Goal: Information Seeking & Learning: Find specific fact

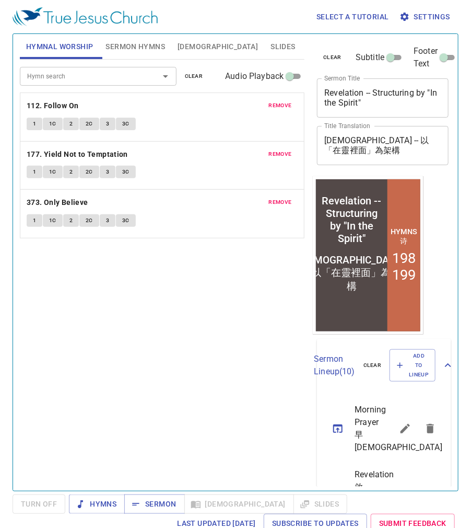
click at [88, 321] on div "Hymn search Hymn search clear Audio Playback remove 112. Follow On 1 1C 2 2C 3 …" at bounding box center [162, 271] width 285 height 422
click at [150, 504] on span "Sermon" at bounding box center [154, 503] width 43 height 13
click at [128, 267] on div "Hymn search Hymn search clear Audio Playback remove 112. Follow On 1 1C 2 2C 3 …" at bounding box center [162, 271] width 285 height 422
click at [190, 50] on span "Bible" at bounding box center [218, 46] width 80 height 13
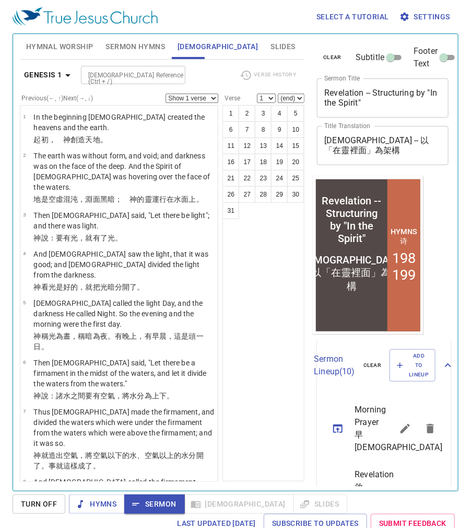
click at [99, 75] on input "Bible Reference (Ctrl + /)" at bounding box center [124, 75] width 81 height 12
type input "rev 1:10"
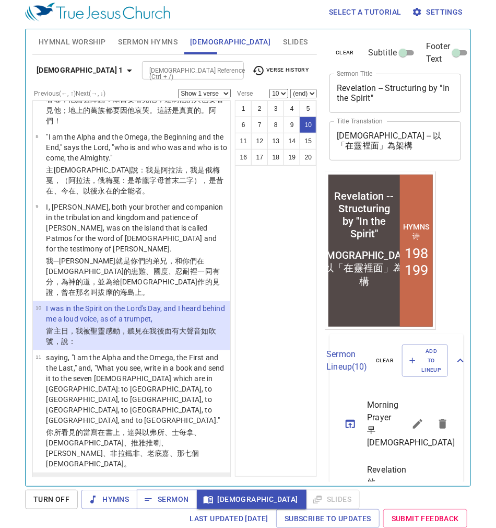
scroll to position [524, 0]
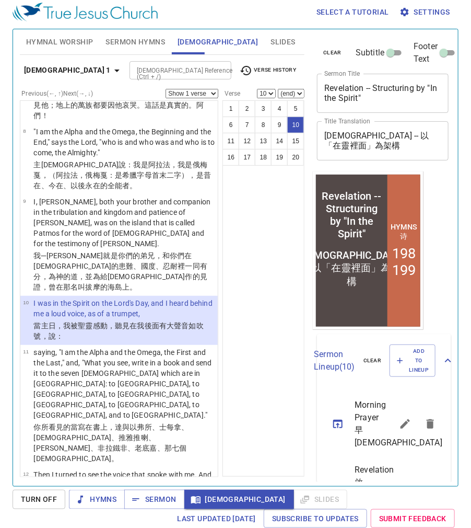
click at [114, 518] on p "and in the midst of the seven lampstands One like the Son of Man, clothed with …" at bounding box center [123, 533] width 181 height 31
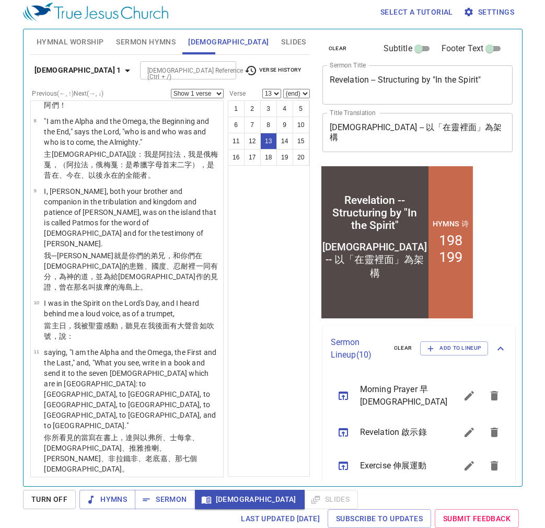
scroll to position [513, 0]
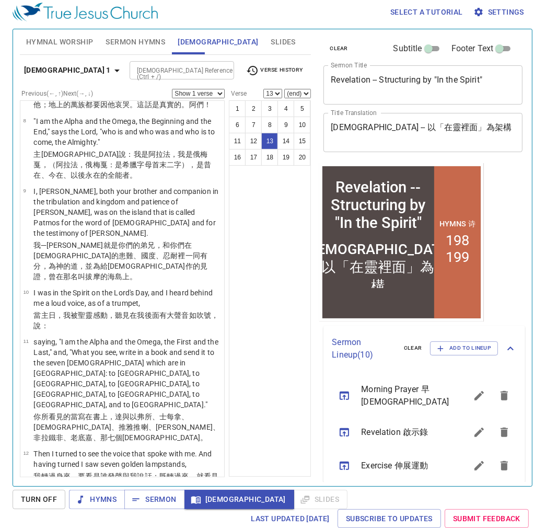
click at [471, 177] on div "clear Subtitle Footer Text Sermon Title Revelation -- Structuring by "In the Sp…" at bounding box center [422, 253] width 214 height 457
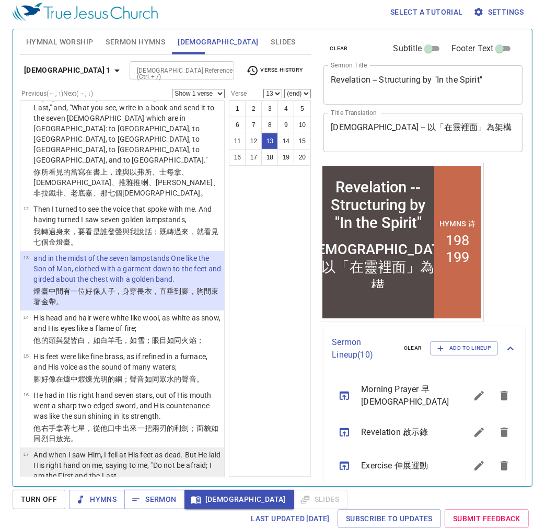
scroll to position [764, 0]
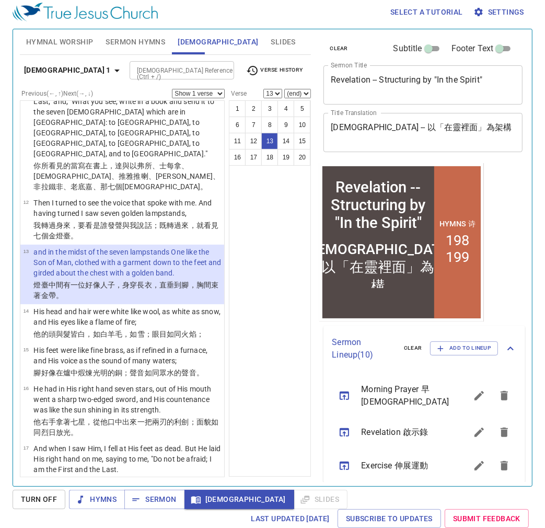
click at [105, 503] on p "I am He who lives, and was dead, and behold, I am alive forevermore. Amen. And …" at bounding box center [127, 518] width 188 height 31
select select "18"
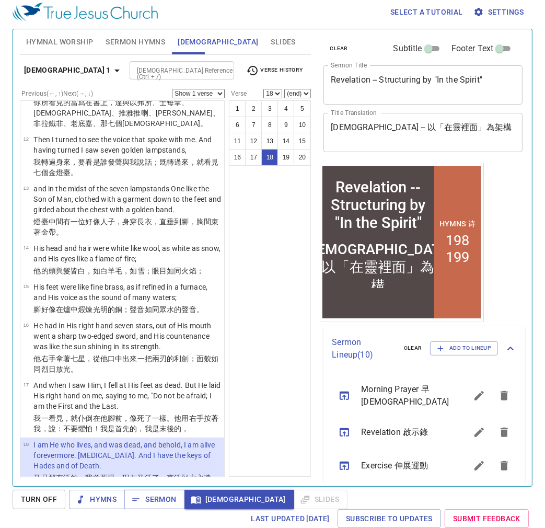
scroll to position [848, 0]
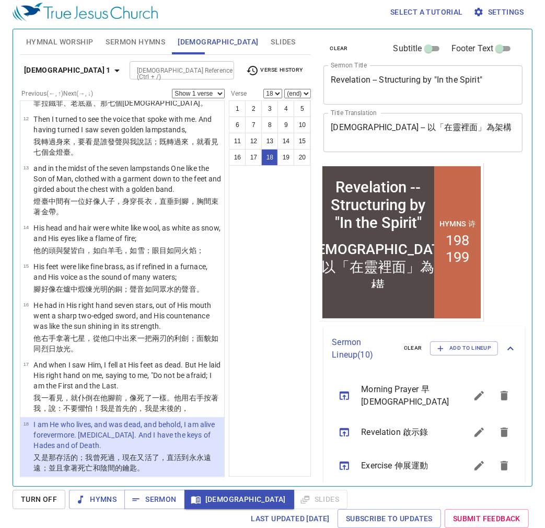
click at [264, 302] on div "1 2 3 4 5 6 7 8 9 10 11 12 13 14 15 16 17 18 19 20" at bounding box center [270, 288] width 82 height 376
click at [133, 66] on input "Bible Reference (Ctrl + /)" at bounding box center [173, 70] width 81 height 12
type input "rev 4"
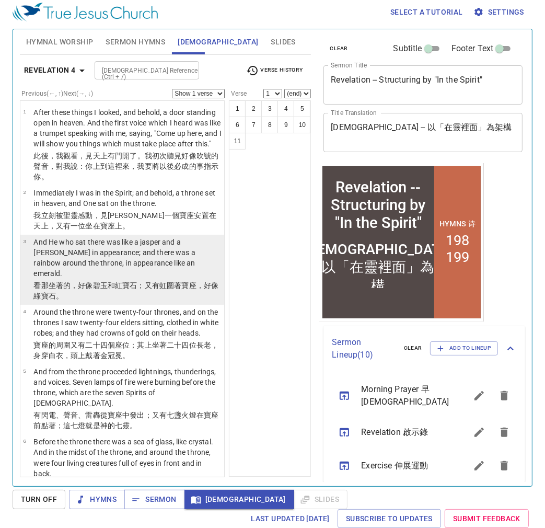
click at [154, 293] on p "看 那坐著 的，好像 碧玉 和 紅寶石 ；又有 虹 圍著 寶座 ，好像 綠寶石 。" at bounding box center [127, 290] width 188 height 21
select select "3"
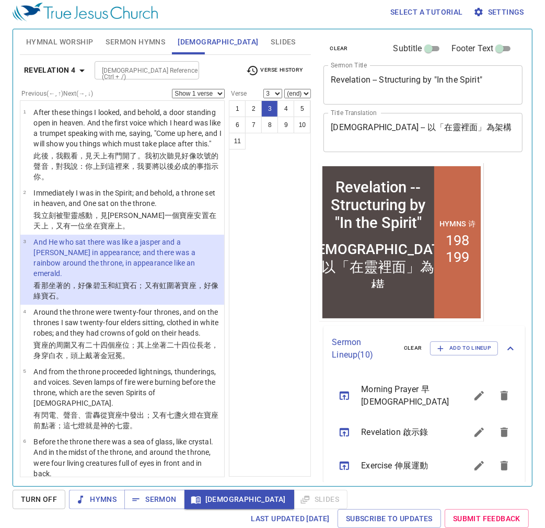
click at [105, 66] on input "Bible Reference (Ctrl + /)" at bounding box center [138, 70] width 81 height 12
type input "rev 5"
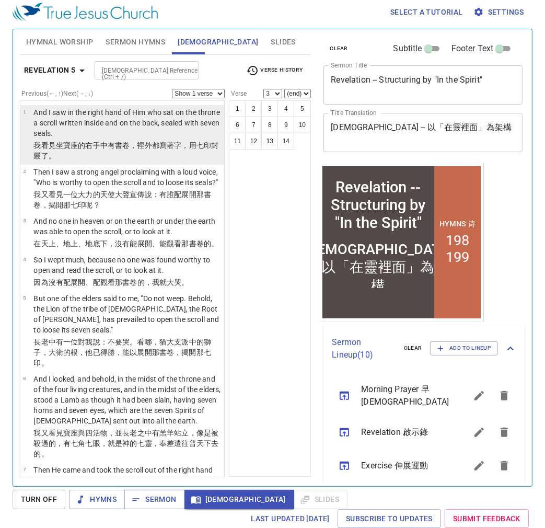
click at [83, 158] on p "我看見 坐 寶座 的右手 中 有書卷 ，裡 外 都寫著字 ，用七 印 封嚴了 。" at bounding box center [127, 150] width 188 height 21
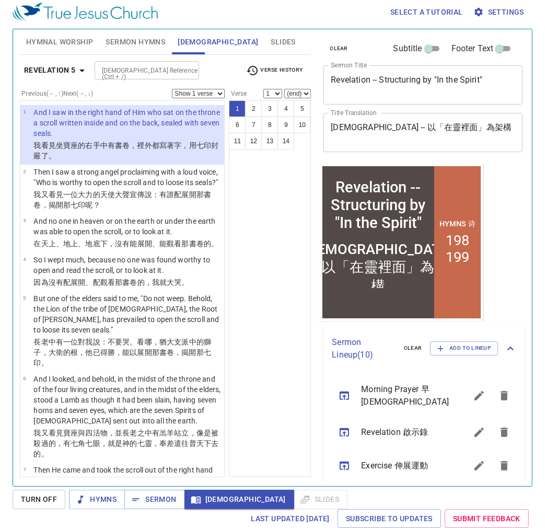
click at [282, 219] on div "1 2 3 4 5 6 7 8 9 10 11 12 13 14" at bounding box center [270, 288] width 82 height 376
click at [160, 493] on span "Sermon" at bounding box center [154, 499] width 43 height 13
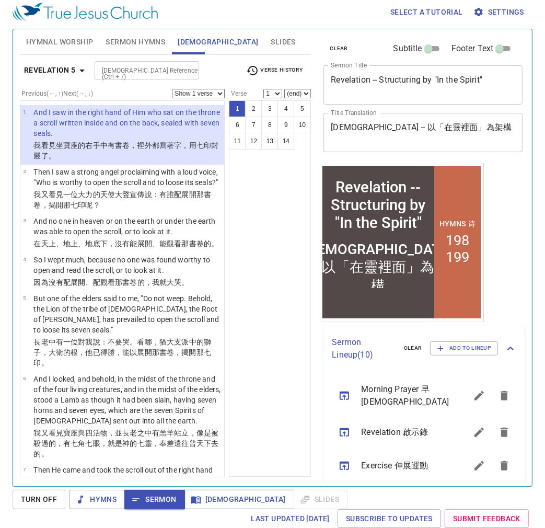
click at [264, 355] on div "1 2 3 4 5 6 7 8 9 10 11 12 13 14" at bounding box center [270, 288] width 82 height 376
click at [79, 72] on icon "button" at bounding box center [82, 70] width 13 height 13
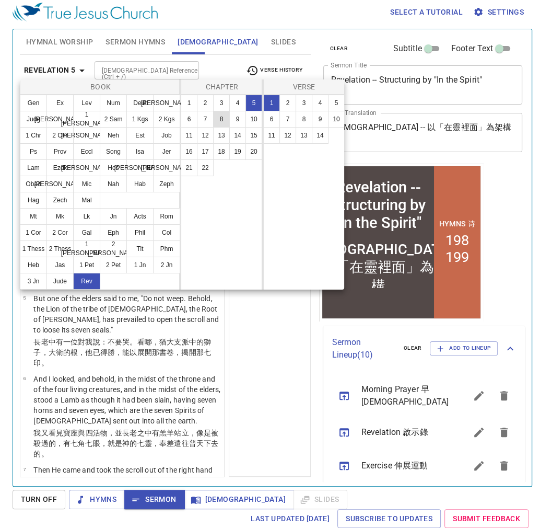
click at [224, 119] on button "8" at bounding box center [221, 119] width 17 height 17
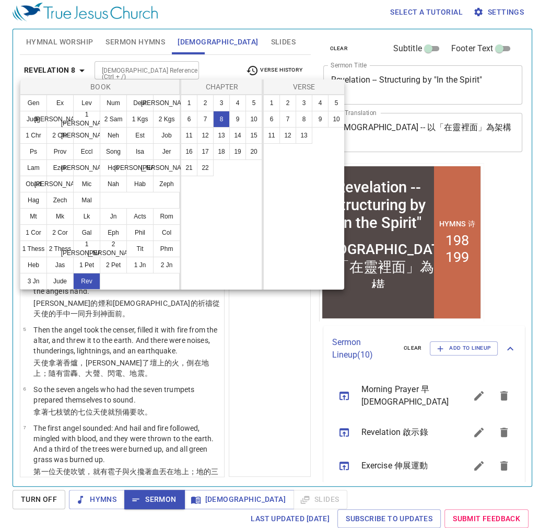
click at [286, 389] on div at bounding box center [276, 264] width 552 height 528
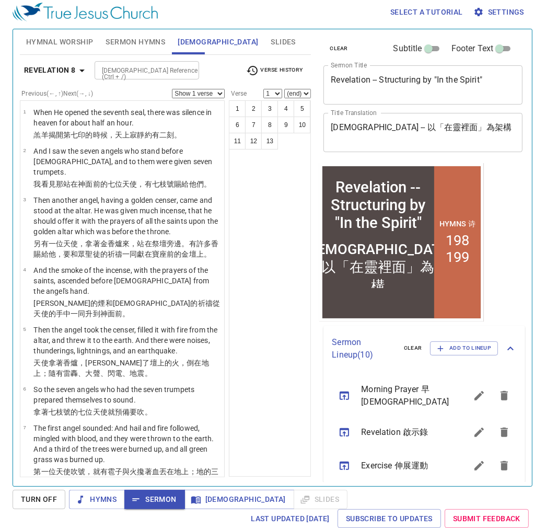
click at [92, 70] on div "Revelation 8 Bible Reference (Ctrl + /) Bible Reference (Ctrl + /) Verse History" at bounding box center [166, 74] width 292 height 29
click at [83, 70] on icon "button" at bounding box center [82, 70] width 13 height 13
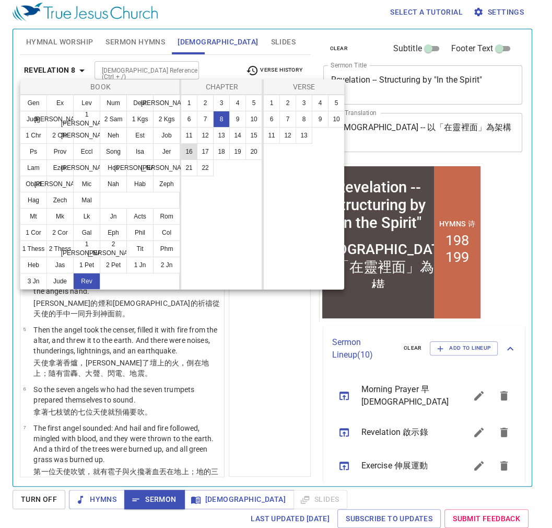
click at [191, 149] on button "16" at bounding box center [189, 151] width 17 height 17
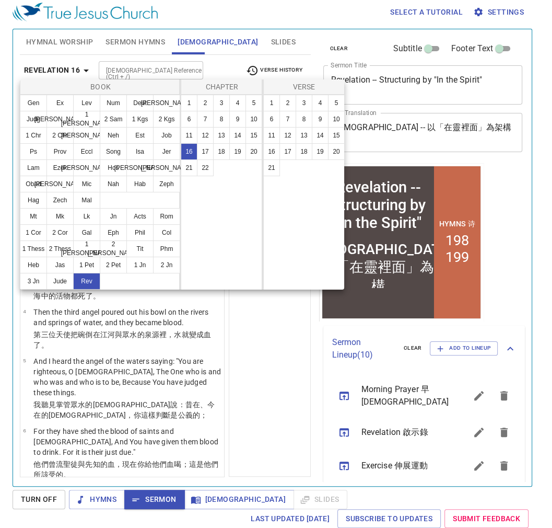
click at [255, 364] on div at bounding box center [276, 264] width 552 height 528
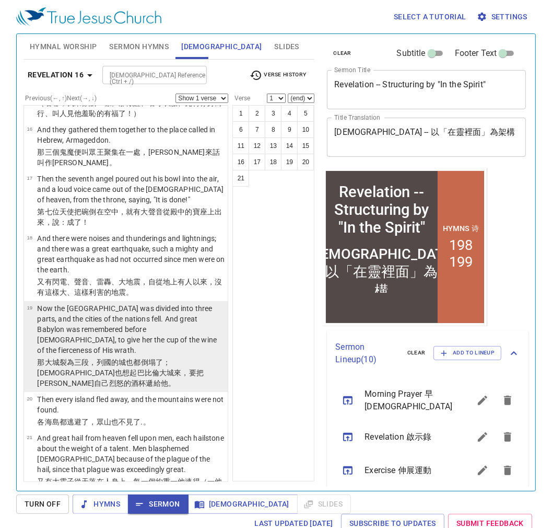
scroll to position [905, 0]
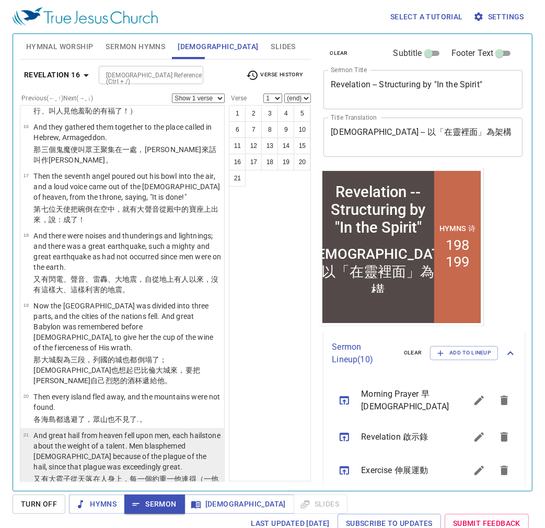
click at [190, 430] on p "And great hail from heaven fell upon men, each hailstone about the weight of a …" at bounding box center [127, 451] width 188 height 42
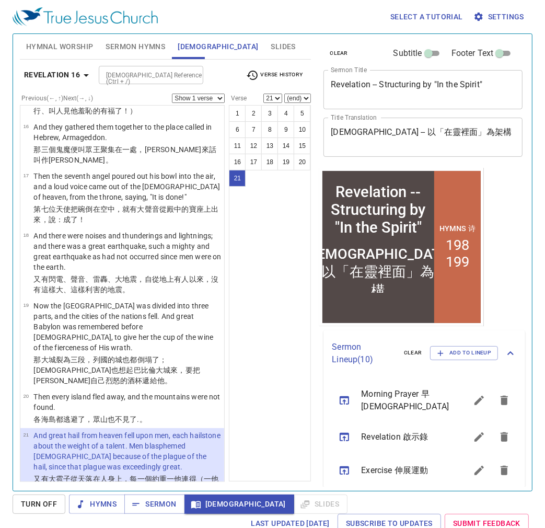
click at [87, 75] on icon "button" at bounding box center [86, 75] width 13 height 13
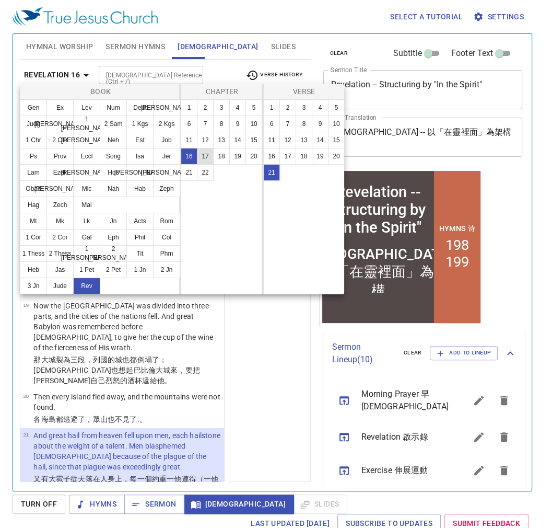
click at [206, 158] on button "17" at bounding box center [205, 156] width 17 height 17
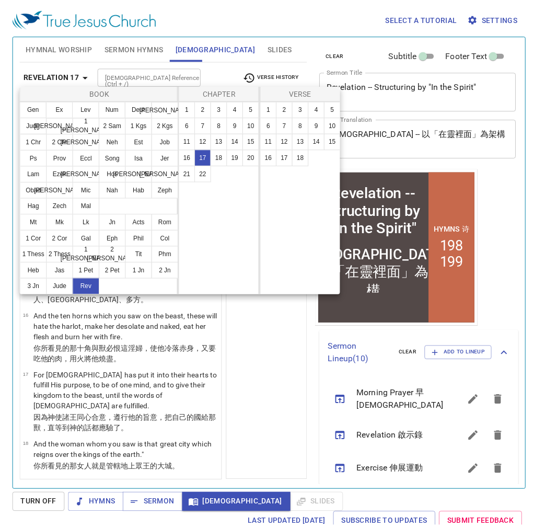
scroll to position [0, 0]
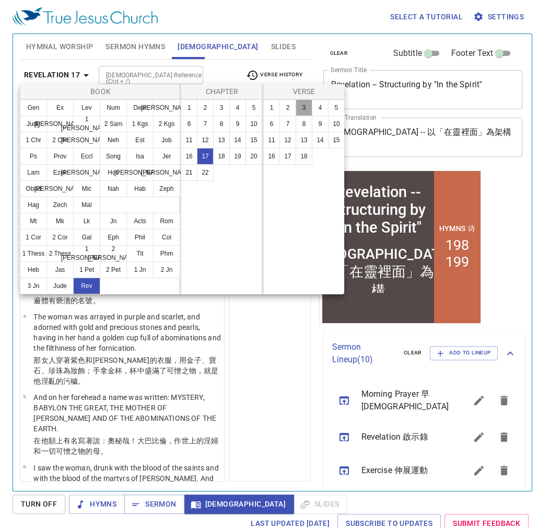
click at [304, 103] on button "3" at bounding box center [304, 107] width 17 height 17
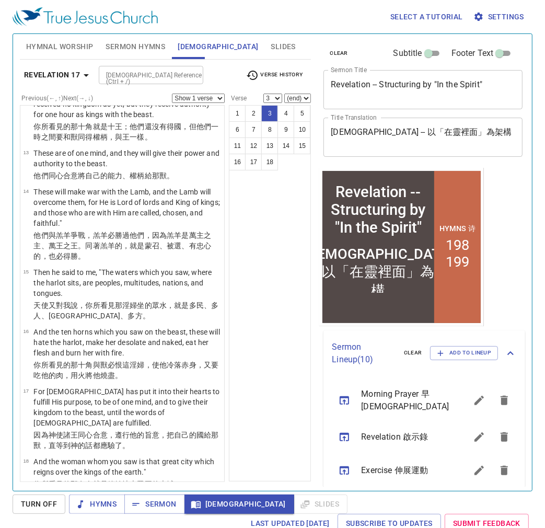
scroll to position [778, 0]
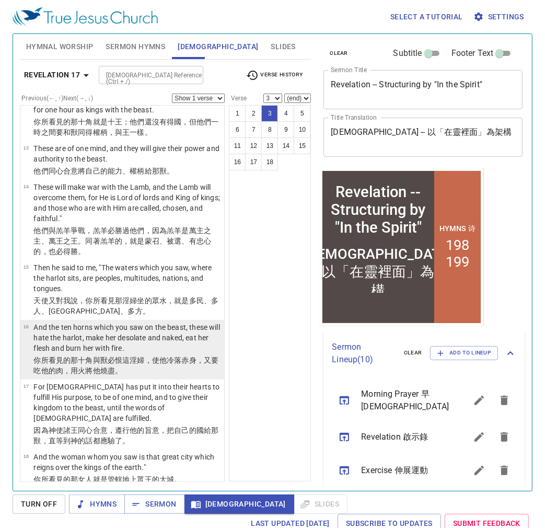
click at [162, 355] on p "你所看見 的那 十 角 與獸 必恨 這淫婦 ，使 他 冷落 赤身 ，又要 吃 他的 肉 ，用 火 將他 燒盡 。" at bounding box center [127, 365] width 188 height 21
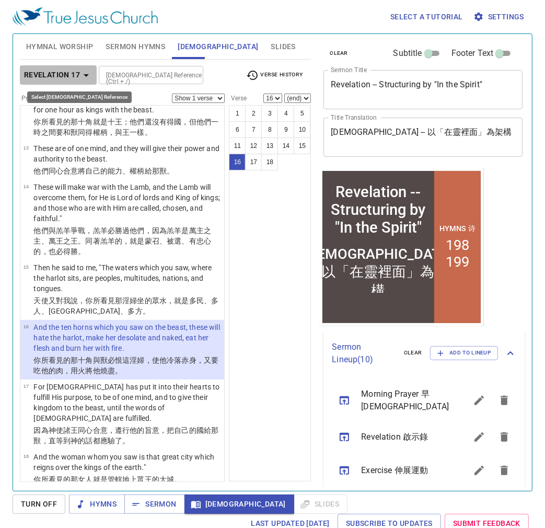
click at [87, 74] on icon "button" at bounding box center [86, 75] width 5 height 3
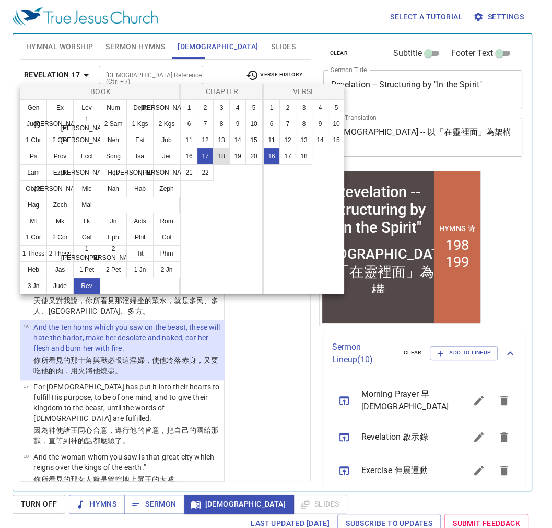
click at [219, 153] on button "18" at bounding box center [221, 156] width 17 height 17
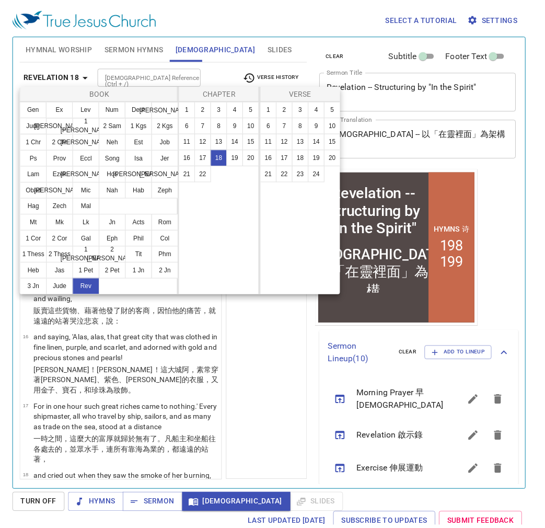
scroll to position [0, 0]
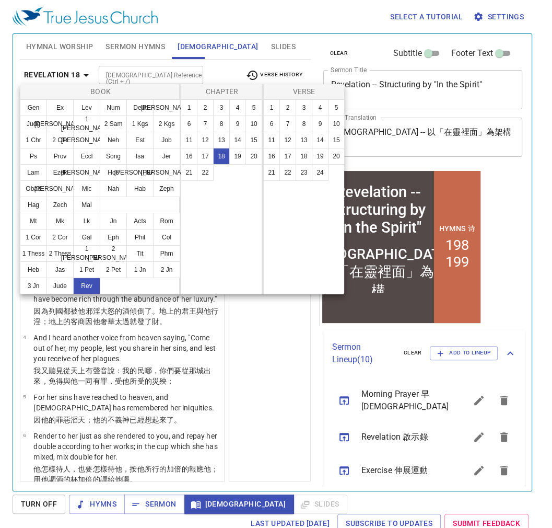
click at [271, 375] on div at bounding box center [276, 264] width 552 height 528
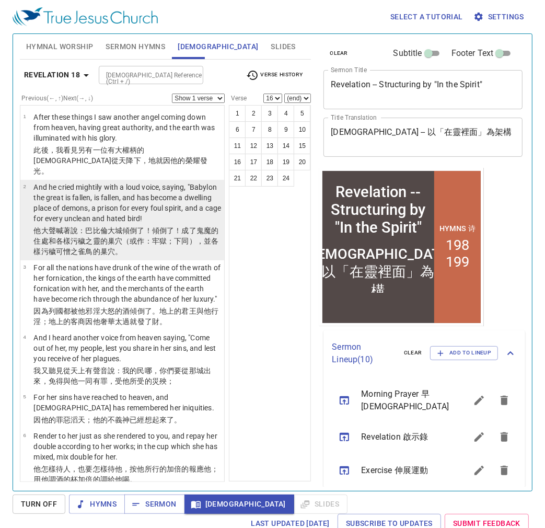
click at [171, 225] on p "他大 聲 喊著 說 ：巴比倫 大 城傾倒了 ！傾倒了 ！成了 鬼魔 的住處 和 各樣 污穢 之靈 的巢穴 （或作：牢獄；下同），並 各樣 污穢 可憎 之雀鳥 …" at bounding box center [127, 240] width 188 height 31
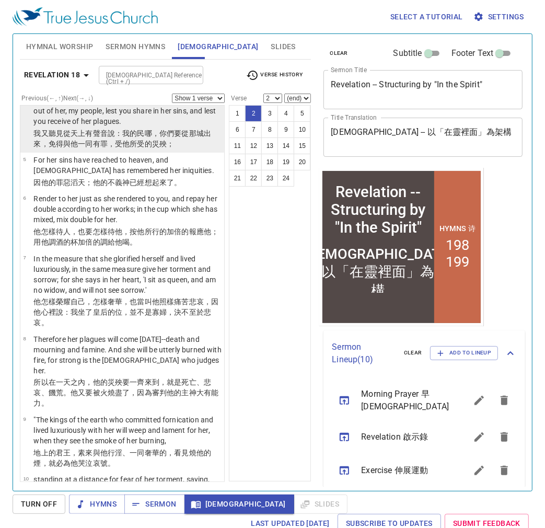
scroll to position [251, 0]
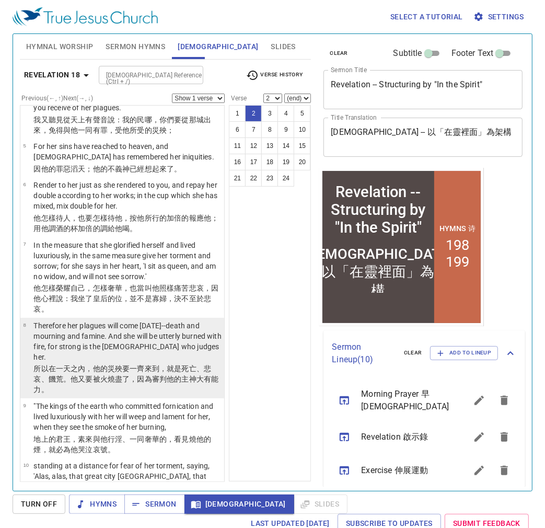
click at [113, 340] on p "Therefore her plagues will come in one day--death and mourning and famine. And …" at bounding box center [127, 341] width 188 height 42
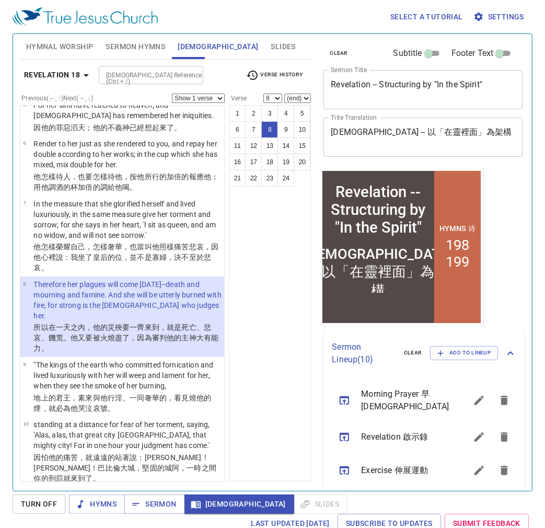
scroll to position [334, 0]
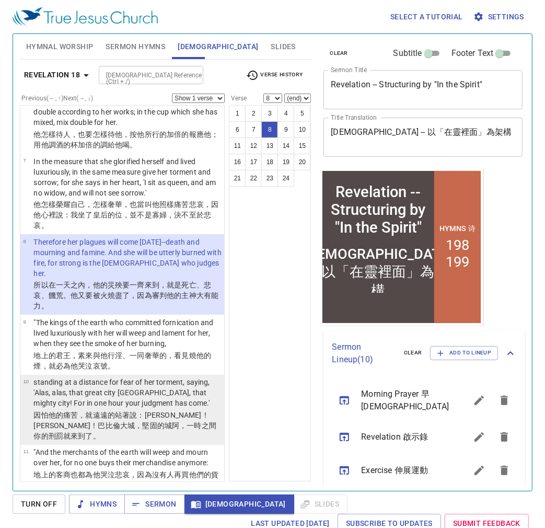
click at [94, 389] on p "standing at a distance for fear of her torment, saying, 'Alas, alas, that great…" at bounding box center [127, 392] width 188 height 31
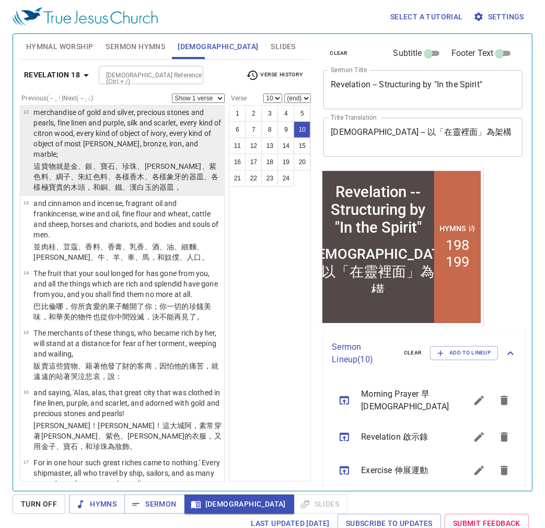
scroll to position [794, 0]
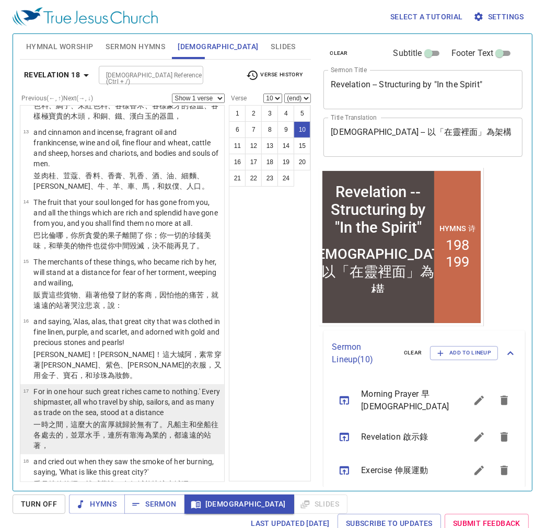
click at [125, 386] on p "For in one hour such great riches came to nothing.' Every shipmaster, all who t…" at bounding box center [127, 401] width 188 height 31
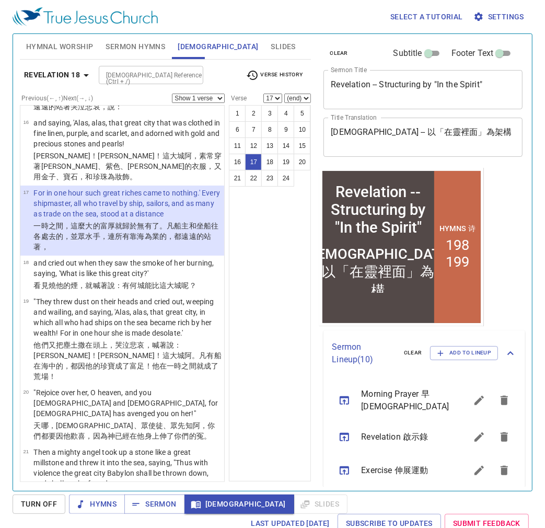
scroll to position [1003, 0]
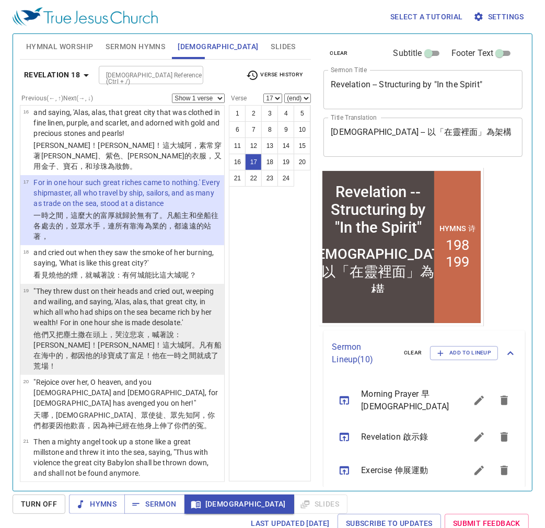
click at [127, 294] on p ""They threw dust on their heads and cried out, weeping and wailing, and saying,…" at bounding box center [127, 307] width 188 height 42
select select "19"
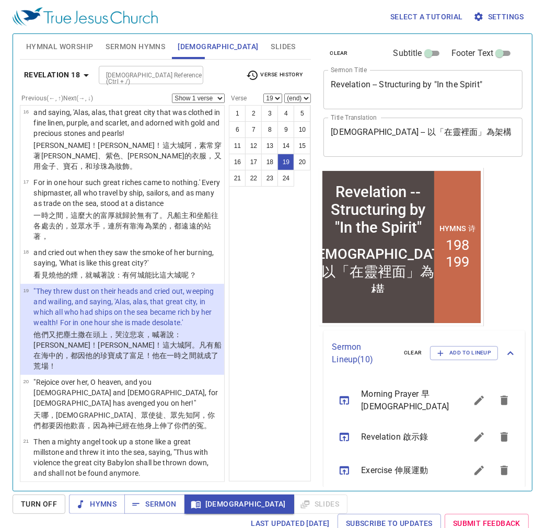
click at [141, 69] on input "Bible Reference (Ctrl + /)" at bounding box center [142, 75] width 81 height 12
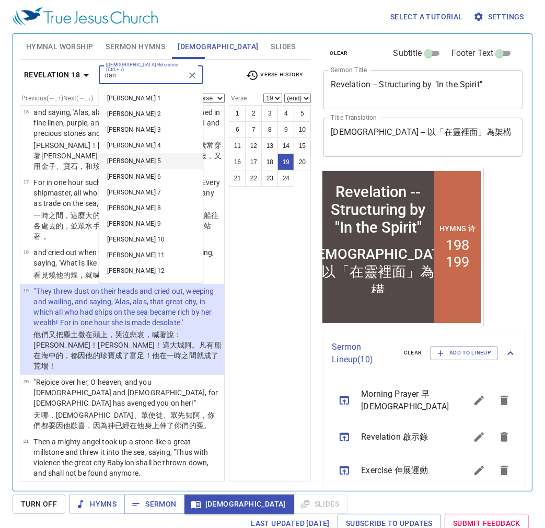
click at [150, 158] on li "Dan 5" at bounding box center [151, 161] width 105 height 16
type input "dan"
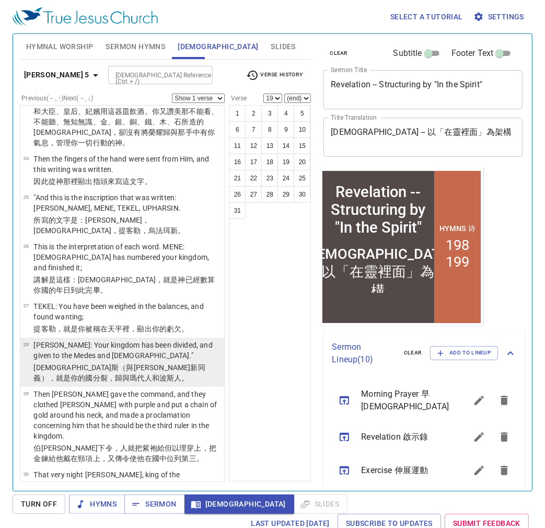
scroll to position [1793, 0]
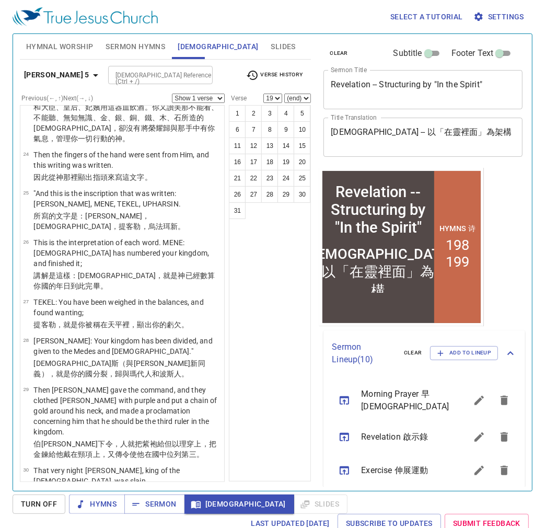
click at [111, 76] on input "Bible Reference (Ctrl + /)" at bounding box center [151, 75] width 81 height 12
type input "rev 18"
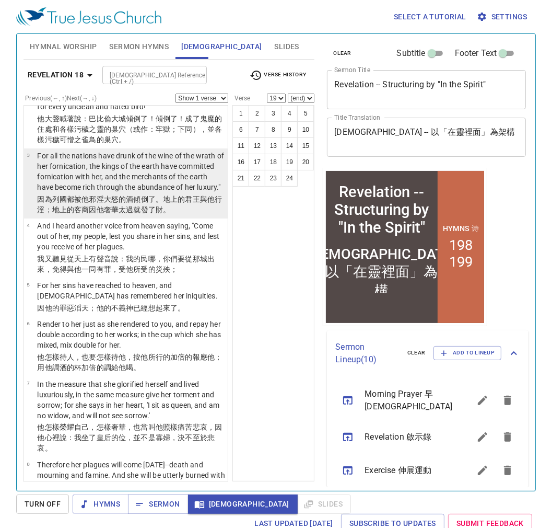
scroll to position [84, 0]
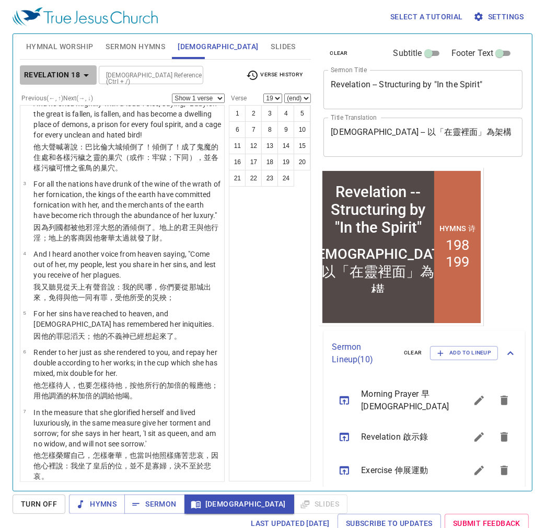
click at [84, 69] on icon "button" at bounding box center [86, 75] width 13 height 13
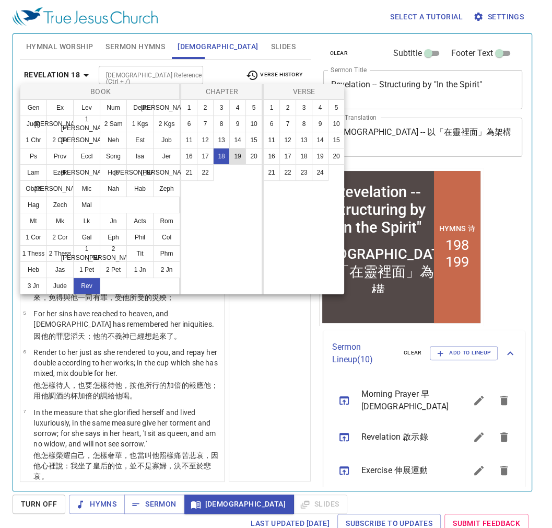
click at [231, 150] on button "19" at bounding box center [237, 156] width 17 height 17
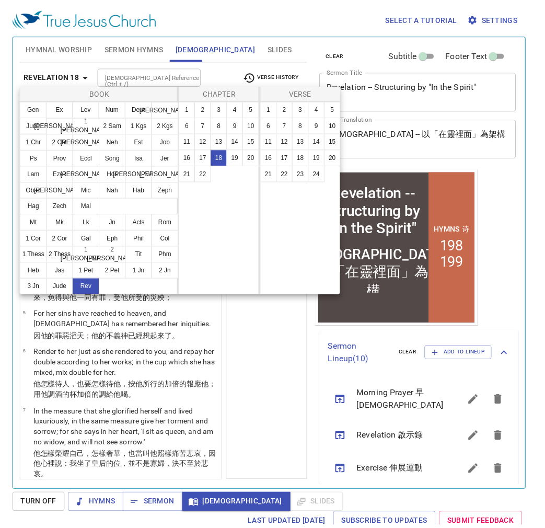
scroll to position [0, 0]
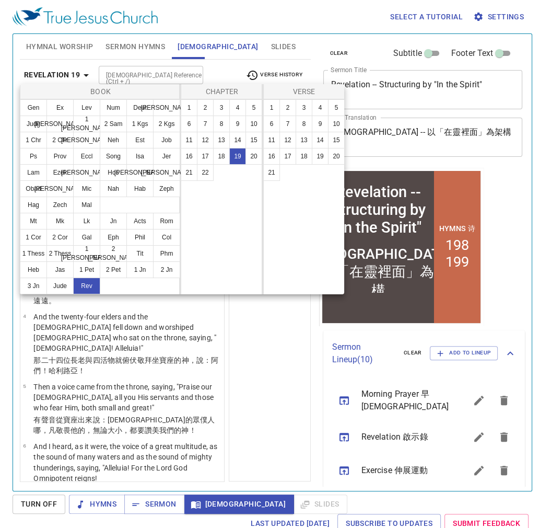
click at [277, 328] on div at bounding box center [276, 264] width 552 height 528
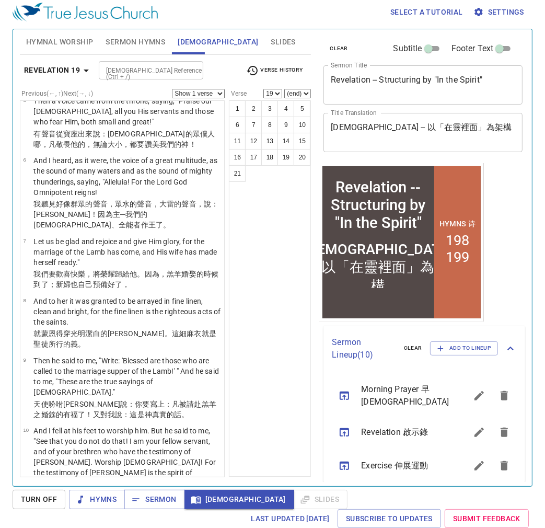
scroll to position [278, 0]
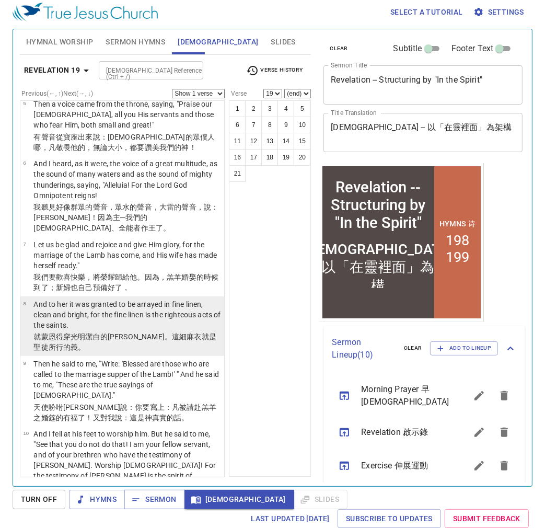
click at [182, 299] on p "And to her it was granted to be arrayed in fine linen, clean and bright, for th…" at bounding box center [127, 314] width 188 height 31
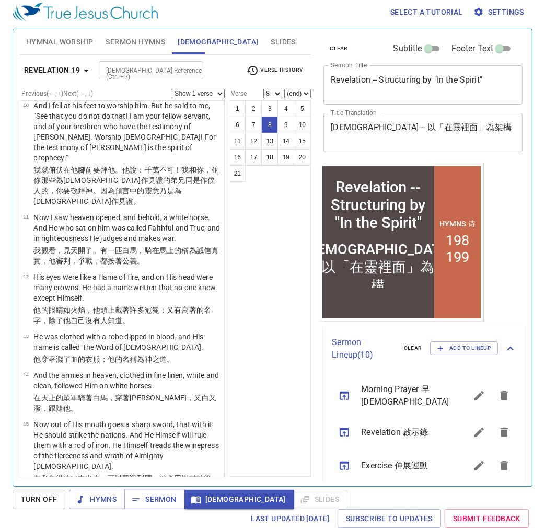
scroll to position [612, 0]
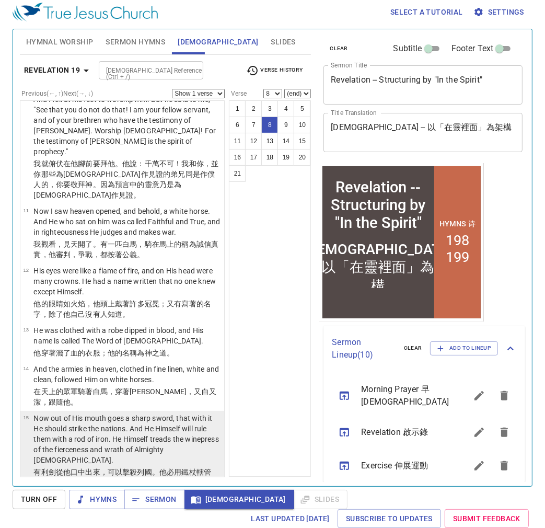
click at [153, 413] on p "Now out of His mouth goes a sharp sword, that with it He should strike the nati…" at bounding box center [127, 439] width 188 height 52
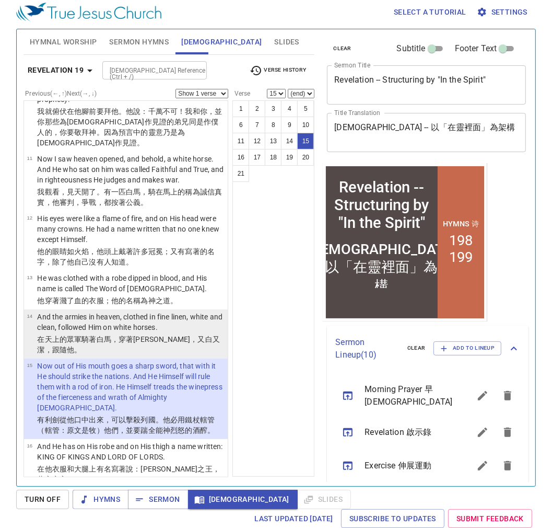
scroll to position [696, 0]
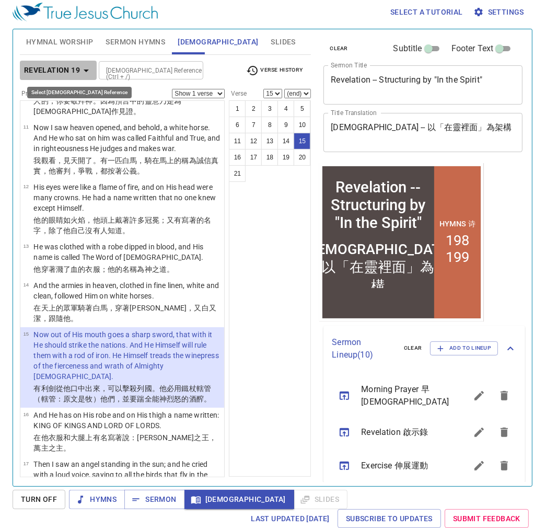
click at [86, 69] on icon "button" at bounding box center [86, 70] width 5 height 3
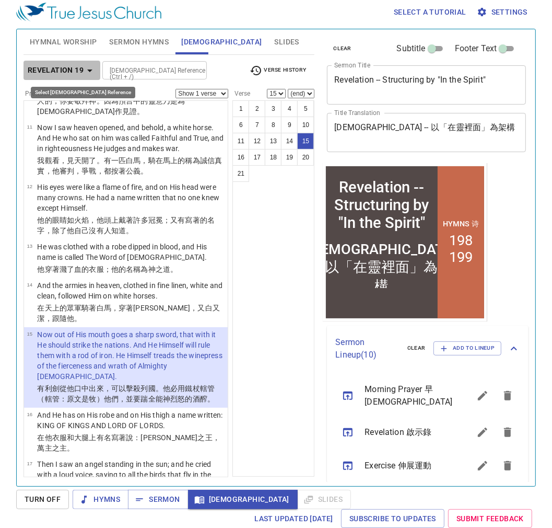
scroll to position [706, 0]
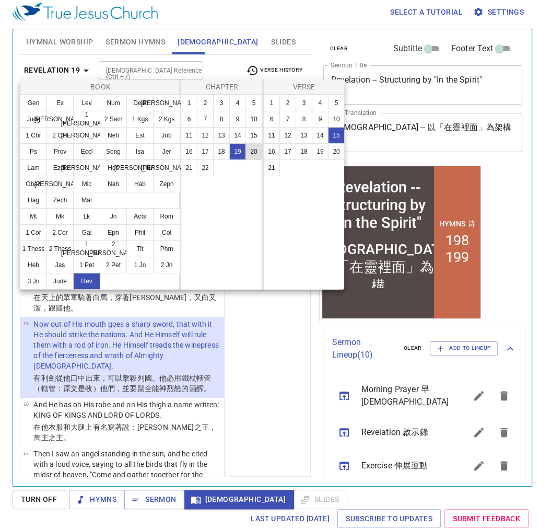
click at [250, 149] on button "20" at bounding box center [254, 151] width 17 height 17
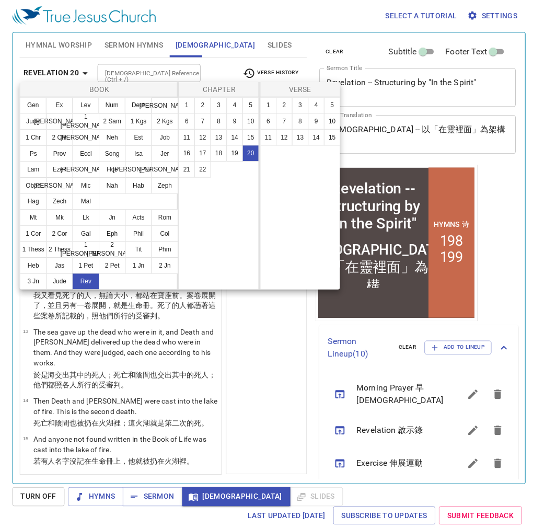
scroll to position [0, 0]
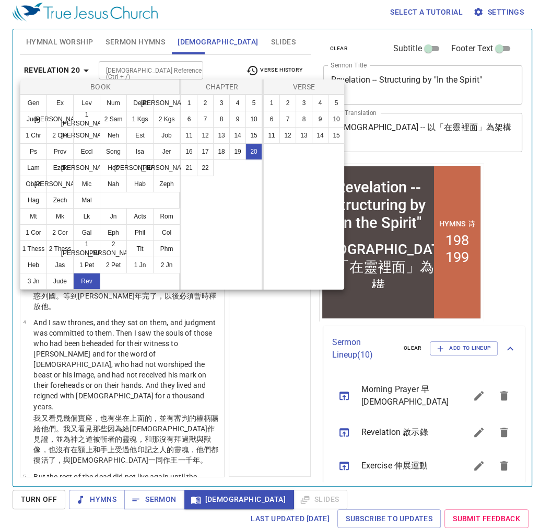
click at [268, 388] on div at bounding box center [276, 264] width 552 height 528
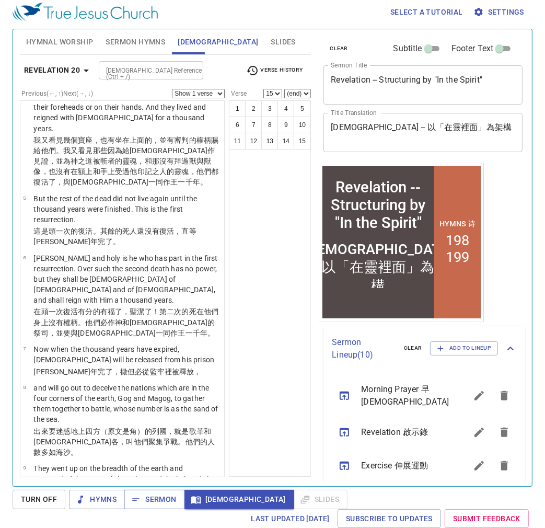
scroll to position [334, 0]
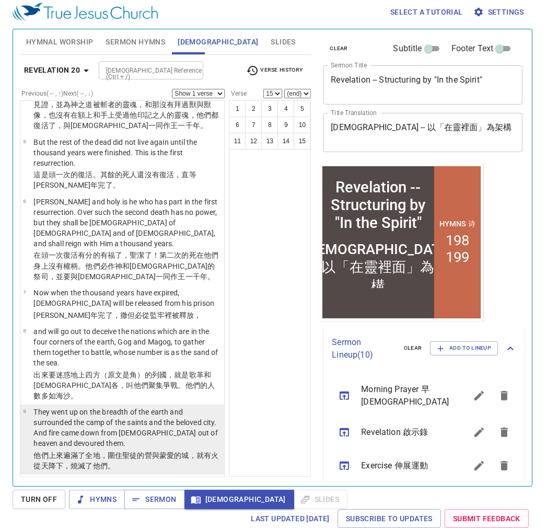
click at [134, 407] on p "They went up on the breadth of the earth and surrounded the camp of the saints …" at bounding box center [127, 428] width 188 height 42
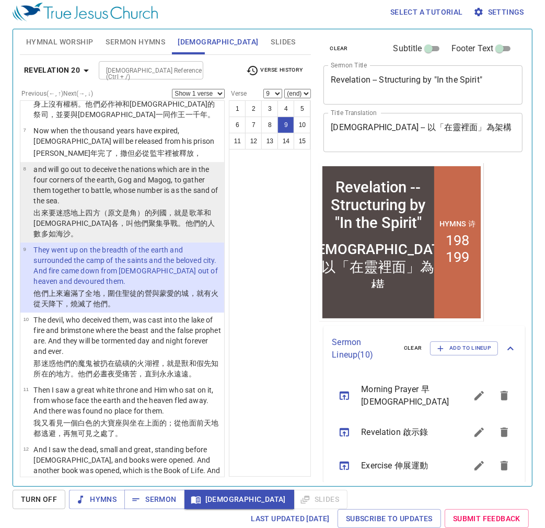
scroll to position [502, 0]
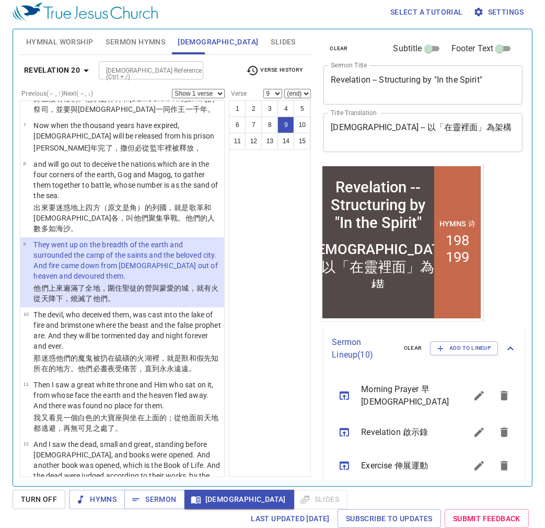
click at [252, 212] on div "1 2 3 4 5 6 7 8 9 10 11 12 13 14 15" at bounding box center [270, 288] width 82 height 376
click at [146, 239] on p "They went up on the breadth of the earth and surrounded the camp of the saints …" at bounding box center [127, 260] width 188 height 42
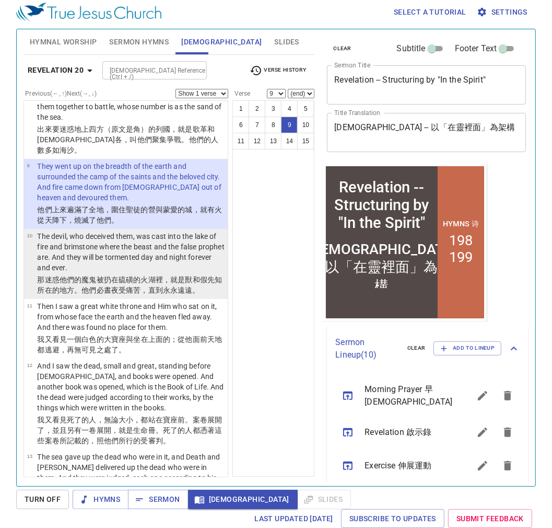
scroll to position [585, 0]
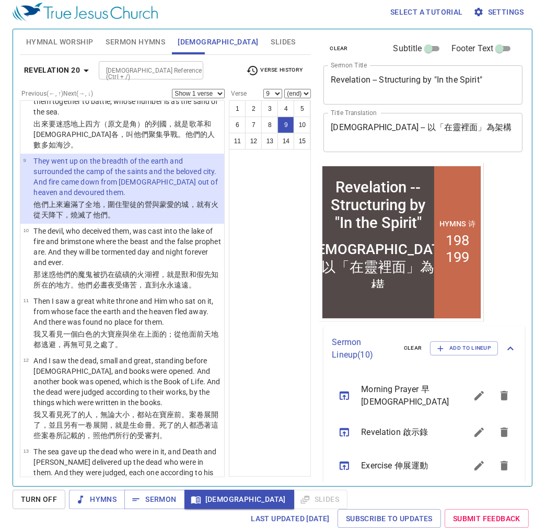
click at [272, 217] on div "1 2 3 4 5 6 7 8 9 10 11 12 13 14 15" at bounding box center [270, 288] width 82 height 376
click at [261, 217] on div "1 2 3 4 5 6 7 8 9 10 11 12 13 14 15" at bounding box center [270, 288] width 82 height 376
click at [268, 179] on div "1 2 3 4 5 6 7 8 9 10 11 12 13 14 15" at bounding box center [270, 288] width 82 height 376
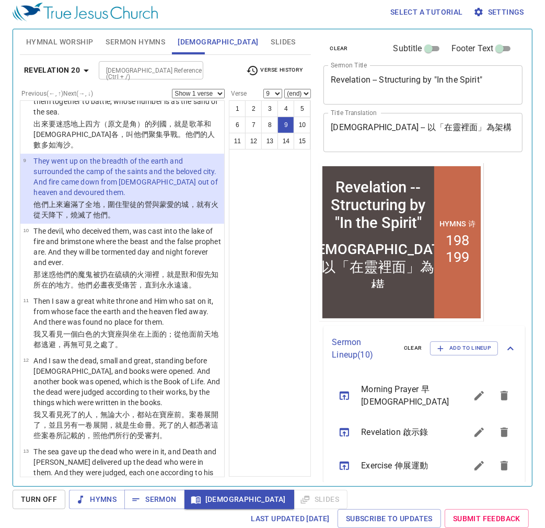
click at [263, 186] on div "1 2 3 4 5 6 7 8 9 10 11 12 13 14 15" at bounding box center [270, 288] width 82 height 376
click at [269, 181] on div "1 2 3 4 5 6 7 8 9 10 11 12 13 14 15" at bounding box center [270, 288] width 82 height 376
click at [269, 178] on div "1 2 3 4 5 6 7 8 9 10 11 12 13 14 15" at bounding box center [270, 288] width 82 height 376
click at [277, 181] on div "1 2 3 4 5 6 7 8 9 10 11 12 13 14 15" at bounding box center [270, 288] width 82 height 376
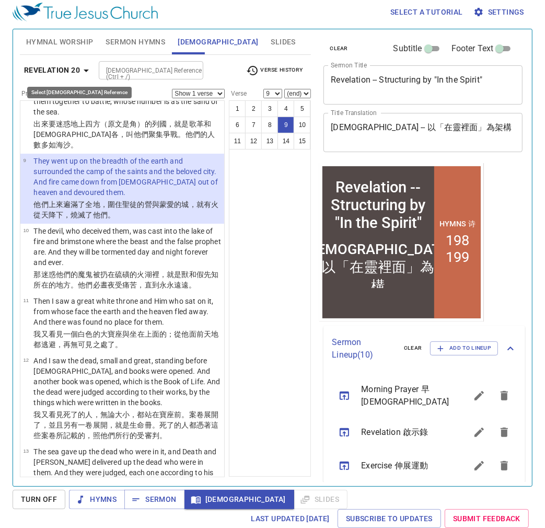
click at [77, 71] on b "Revelation 20" at bounding box center [52, 70] width 56 height 13
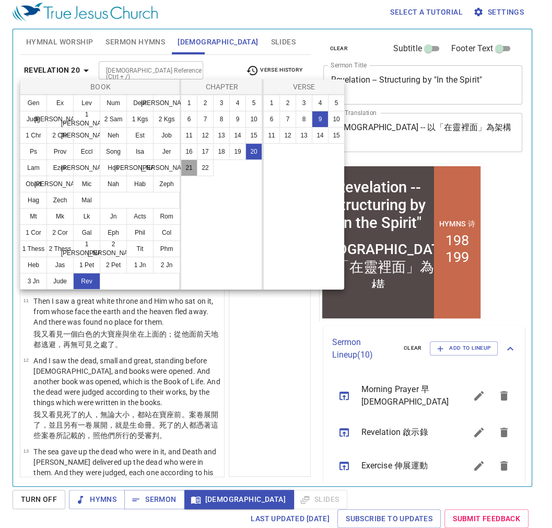
click at [186, 165] on button "21" at bounding box center [189, 167] width 17 height 17
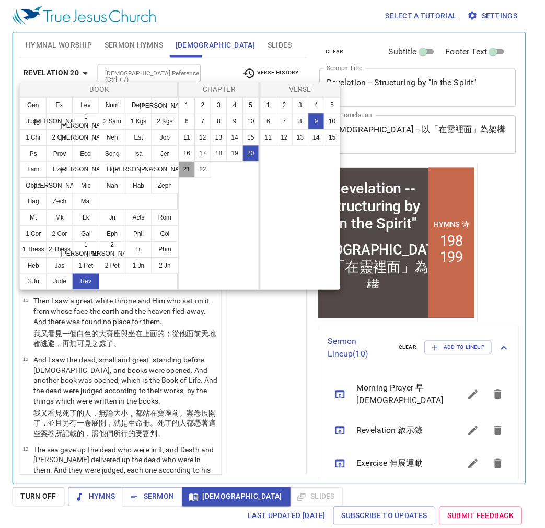
scroll to position [0, 0]
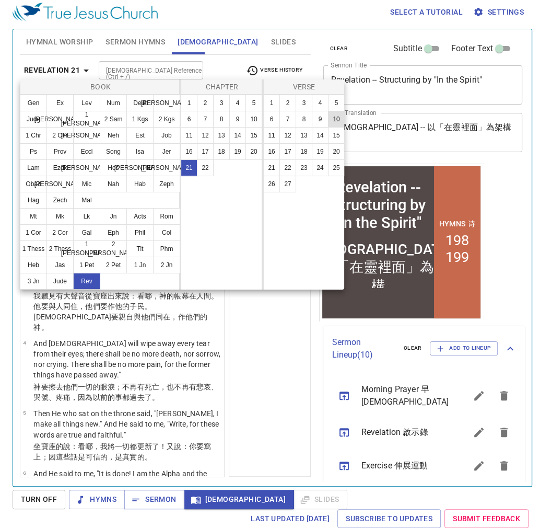
click at [336, 122] on button "10" at bounding box center [336, 119] width 17 height 17
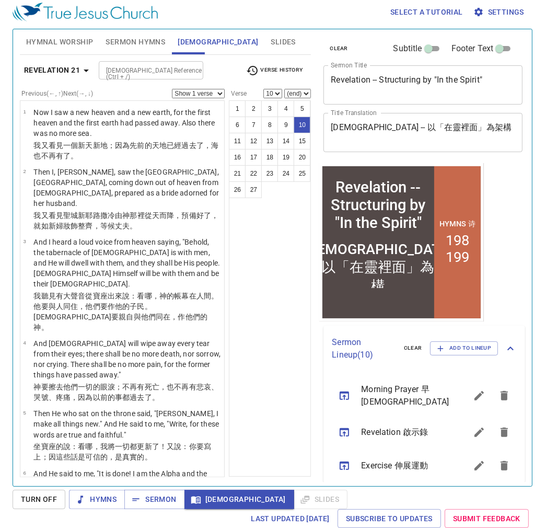
scroll to position [456, 0]
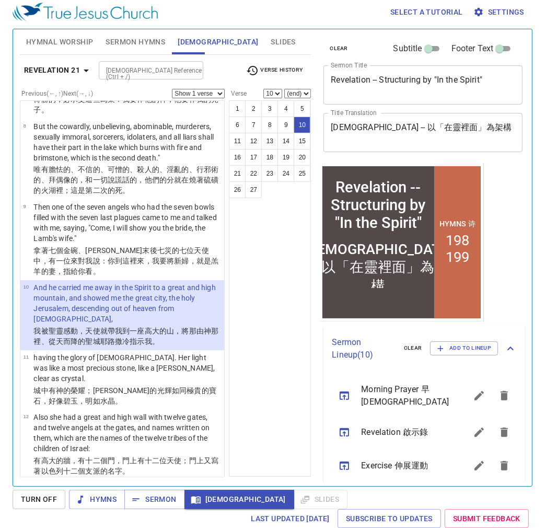
click at [286, 327] on div "1 2 3 4 5 6 7 8 9 10 11 12 13 14 15 16 17 18 19 20 21 22 23 24 25 26 27" at bounding box center [270, 288] width 82 height 376
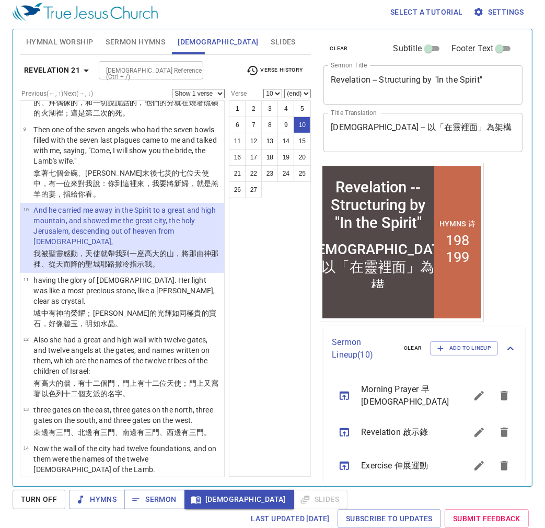
scroll to position [539, 0]
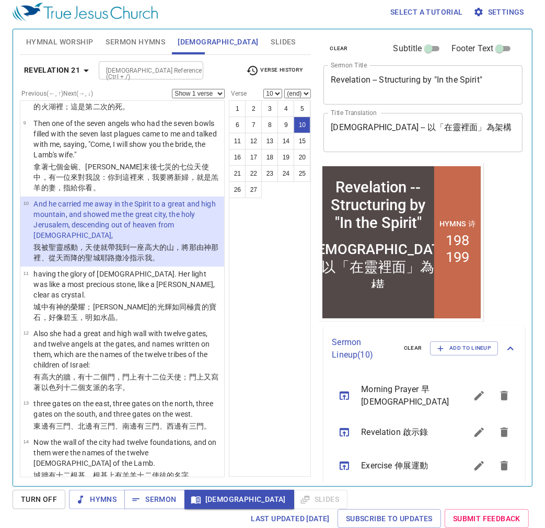
click at [258, 306] on div "1 2 3 4 5 6 7 8 9 10 11 12 13 14 15 16 17 18 19 20 21 22 23 24 25 26 27" at bounding box center [270, 288] width 82 height 376
click at [73, 68] on b "Revelation 21" at bounding box center [52, 70] width 56 height 13
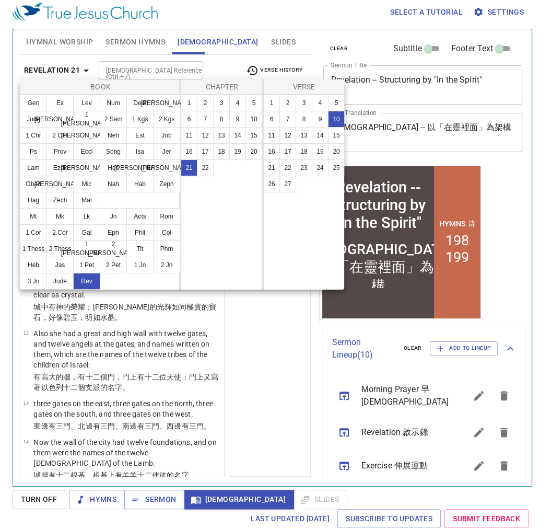
click at [292, 370] on div at bounding box center [276, 264] width 552 height 528
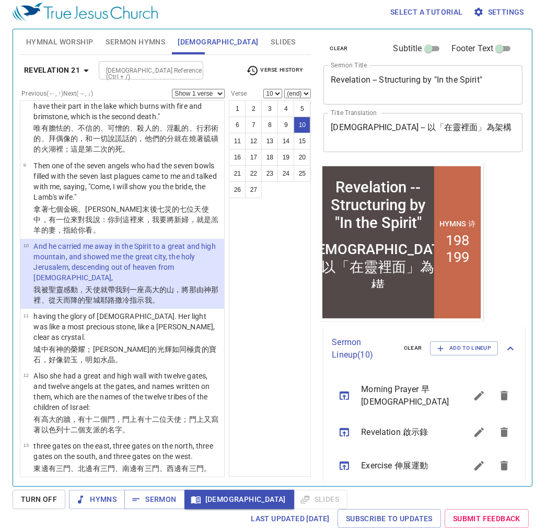
scroll to position [488, 0]
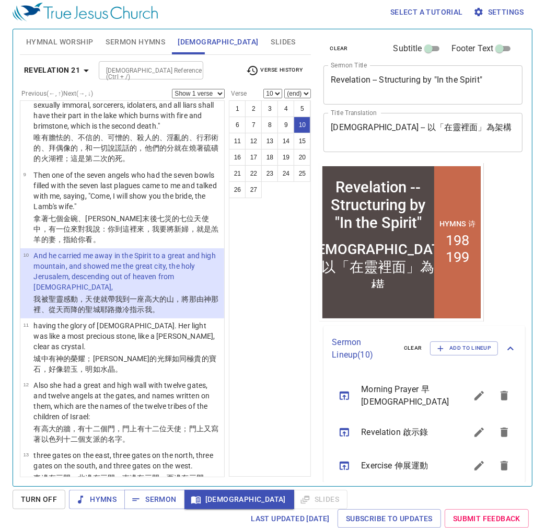
click at [253, 270] on div "1 2 3 4 5 6 7 8 9 10 11 12 13 14 15 16 17 18 19 20 21 22 23 24 25 26 27" at bounding box center [270, 288] width 82 height 376
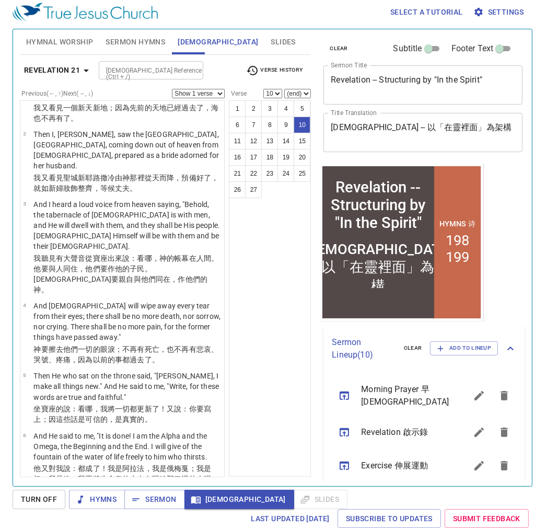
scroll to position [0, 0]
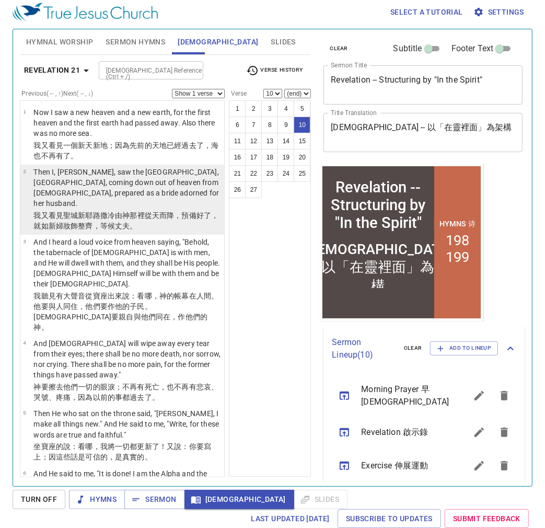
click at [167, 211] on wg3772 "而降 ，預備好了，就如 新婦 妝飾整齊 ，等候丈夫 。" at bounding box center [125, 220] width 185 height 19
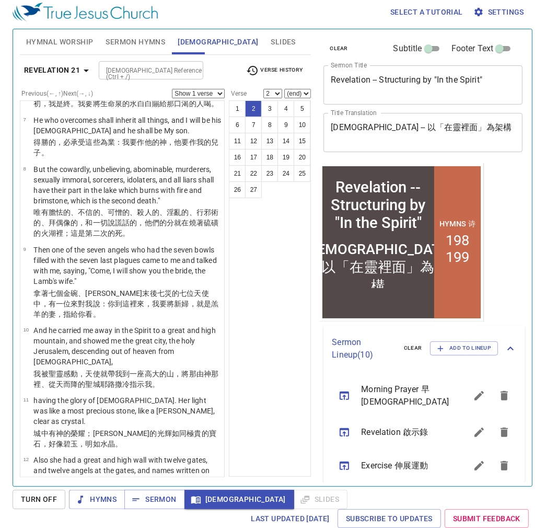
scroll to position [418, 0]
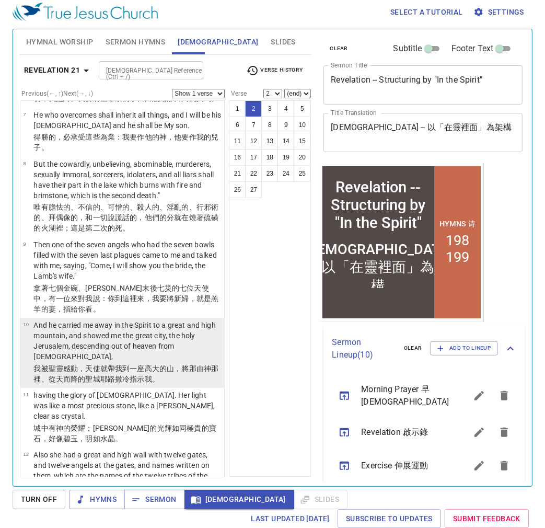
click at [187, 363] on p "我被 聖靈 感動，天使就帶 我 到 一座高 大 的山 ，將那由 神 那裡、從 天 而降 的聖 城 耶路撒冷 指示 我 。" at bounding box center [127, 373] width 188 height 21
select select "10"
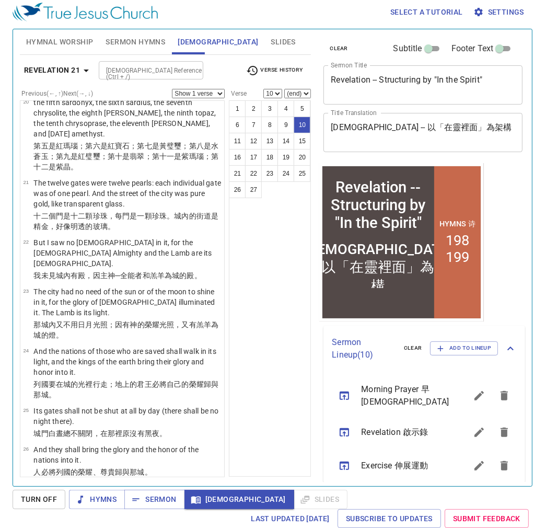
scroll to position [1221, 0]
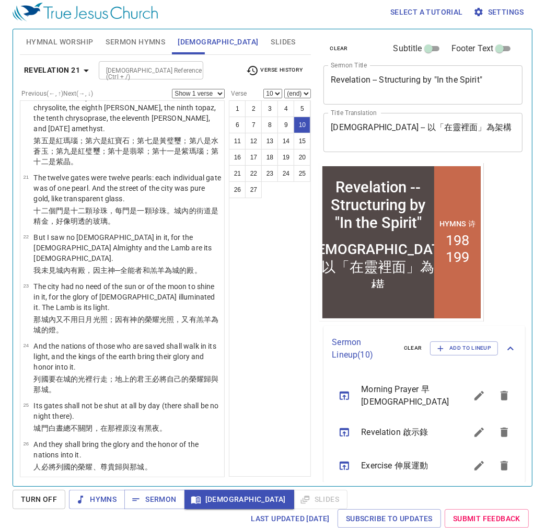
click at [108, 42] on span "Sermon Hymns" at bounding box center [136, 42] width 60 height 13
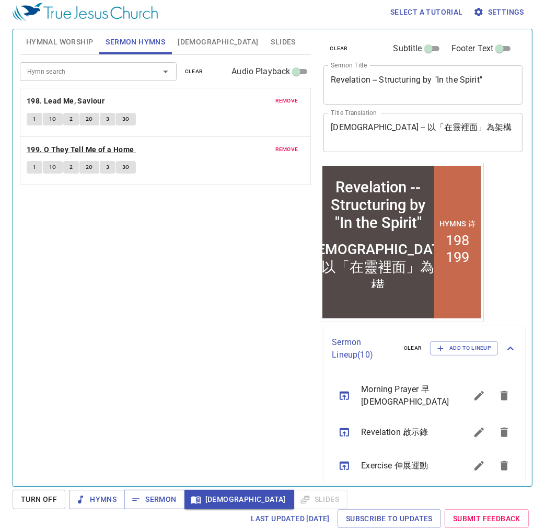
click at [38, 144] on b "199. O They Tell Me of a Home" at bounding box center [81, 149] width 108 height 13
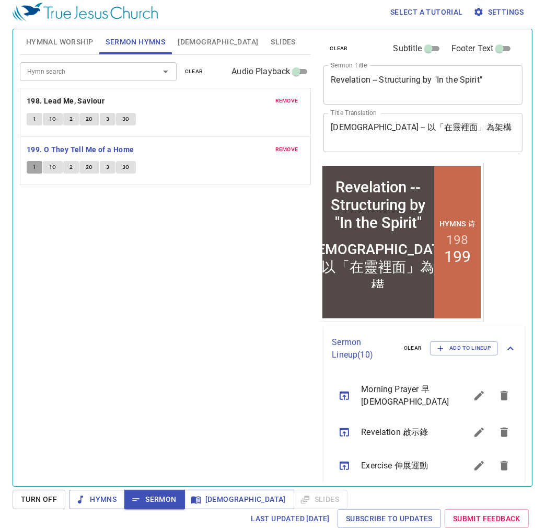
click at [33, 167] on span "1" at bounding box center [34, 167] width 3 height 9
click at [107, 272] on div "Hymn search Hymn search clear Audio Playback remove 198. Lead Me, Saviour 1 1C …" at bounding box center [166, 266] width 292 height 422
click at [153, 495] on span "Sermon" at bounding box center [154, 499] width 43 height 13
click at [166, 384] on div "Hymn search Hymn search clear Audio Playback remove 198. Lead Me, Saviour 1 1C …" at bounding box center [166, 266] width 292 height 422
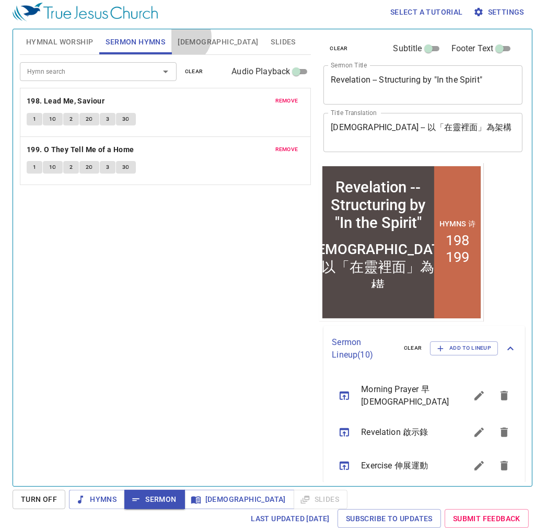
click at [183, 36] on span "Bible" at bounding box center [218, 42] width 80 height 13
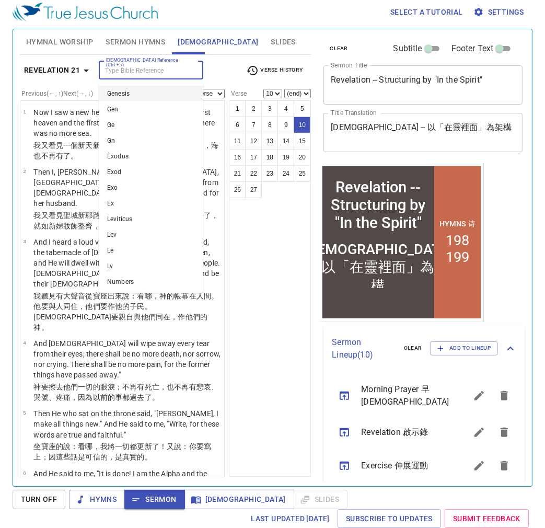
click at [157, 67] on input "Bible Reference (Ctrl + /)" at bounding box center [142, 70] width 81 height 12
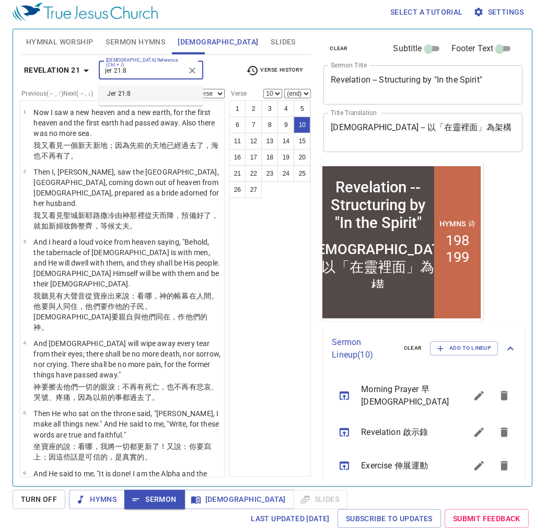
type input "jer 21:8"
select select "8"
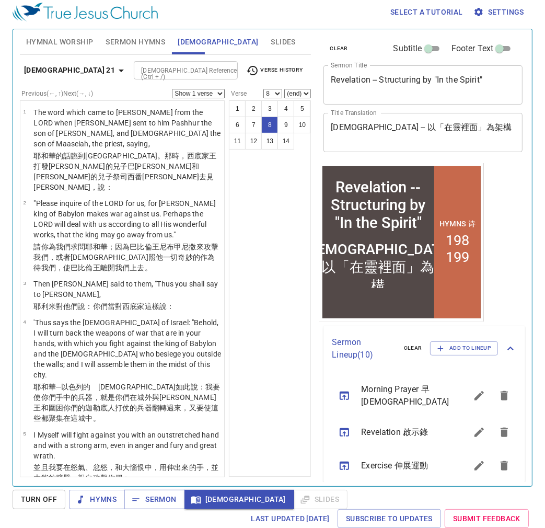
scroll to position [410, 0]
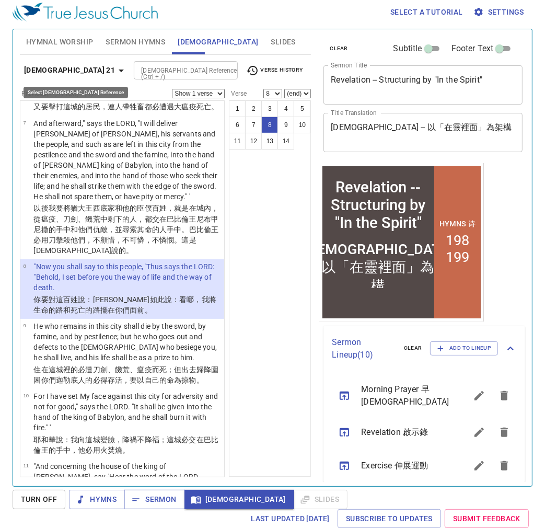
click at [115, 71] on icon "button" at bounding box center [121, 70] width 13 height 13
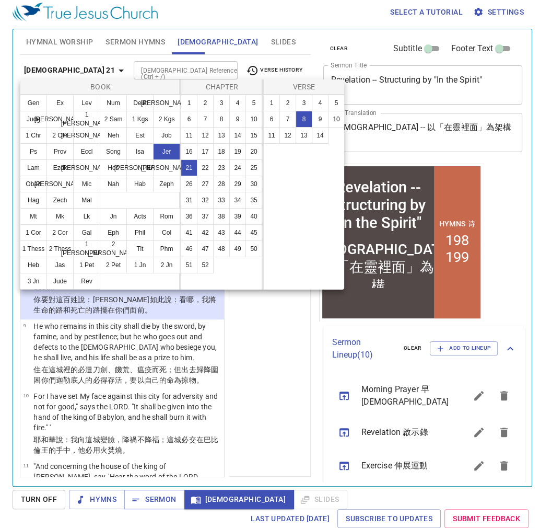
click at [278, 328] on div at bounding box center [276, 264] width 552 height 528
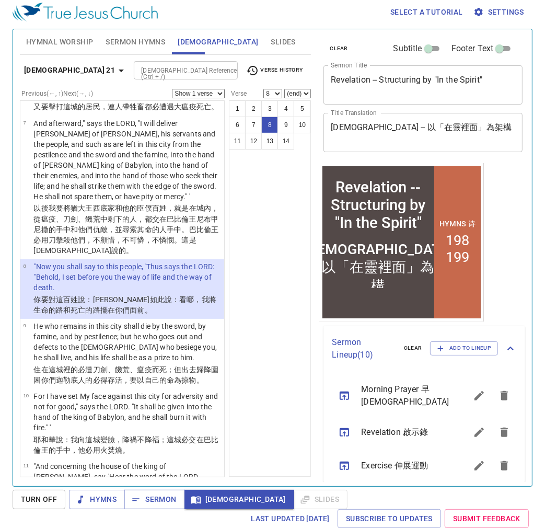
click at [264, 290] on div "1 2 3 4 5 6 7 8 9 10 11 12 13 14" at bounding box center [270, 288] width 82 height 376
click at [273, 281] on div "1 2 3 4 5 6 7 8 9 10 11 12 13 14" at bounding box center [270, 288] width 82 height 376
click at [270, 277] on div "1 2 3 4 5 6 7 8 9 10 11 12 13 14" at bounding box center [270, 288] width 82 height 376
click at [270, 284] on div "1 2 3 4 5 6 7 8 9 10 11 12 13 14" at bounding box center [270, 288] width 82 height 376
click at [268, 284] on div "1 2 3 4 5 6 7 8 9 10 11 12 13 14" at bounding box center [270, 288] width 82 height 376
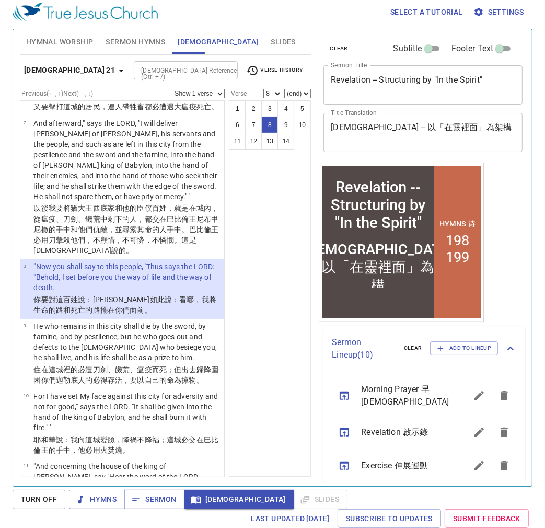
click at [267, 282] on div "1 2 3 4 5 6 7 8 9 10 11 12 13 14" at bounding box center [270, 288] width 82 height 376
click at [262, 281] on div "1 2 3 4 5 6 7 8 9 10 11 12 13 14" at bounding box center [270, 288] width 82 height 376
click at [266, 280] on div "1 2 3 4 5 6 7 8 9 10 11 12 13 14" at bounding box center [270, 288] width 82 height 376
click at [270, 282] on div "1 2 3 4 5 6 7 8 9 10 11 12 13 14" at bounding box center [270, 288] width 82 height 376
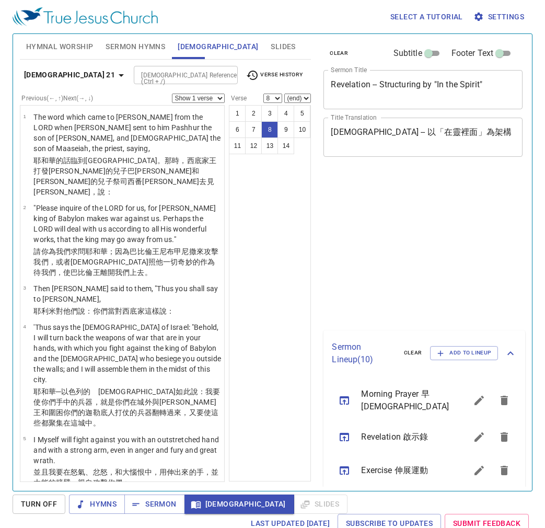
select select "8"
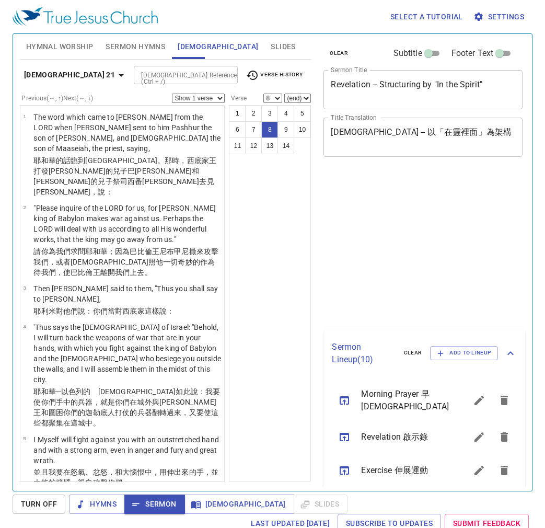
select select "8"
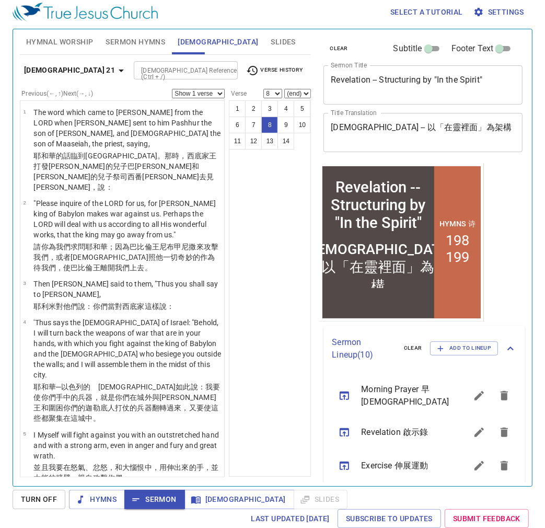
scroll to position [410, 0]
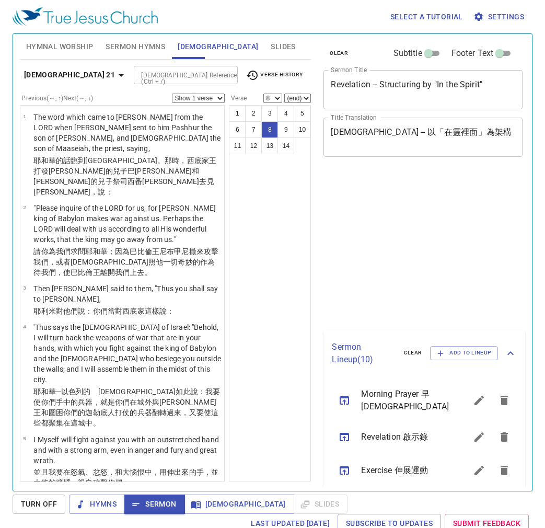
select select "8"
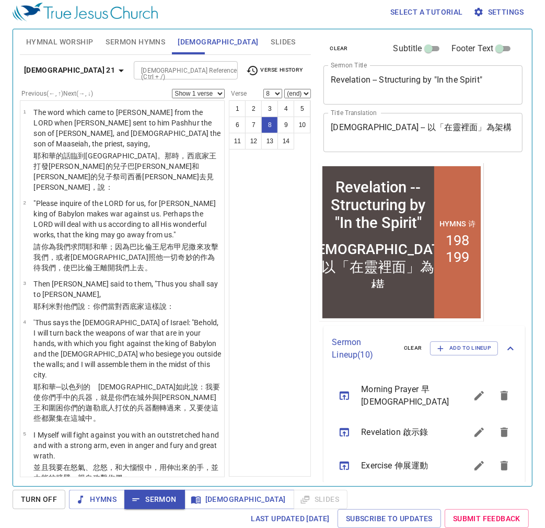
scroll to position [410, 0]
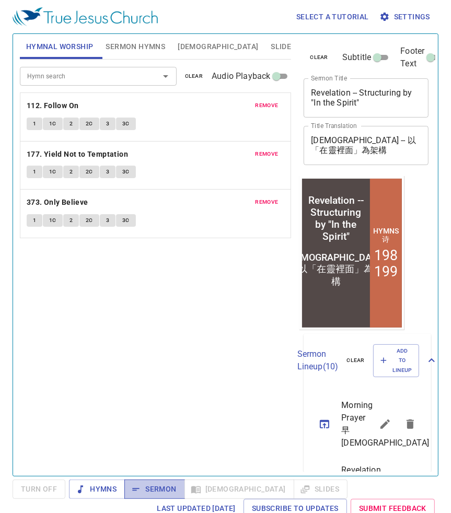
click at [155, 493] on span "Sermon" at bounding box center [154, 489] width 43 height 13
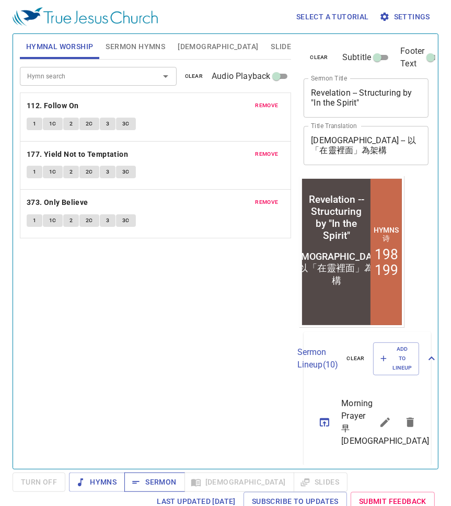
click at [148, 400] on span "Sermon" at bounding box center [154, 481] width 43 height 13
